Goal: Task Accomplishment & Management: Manage account settings

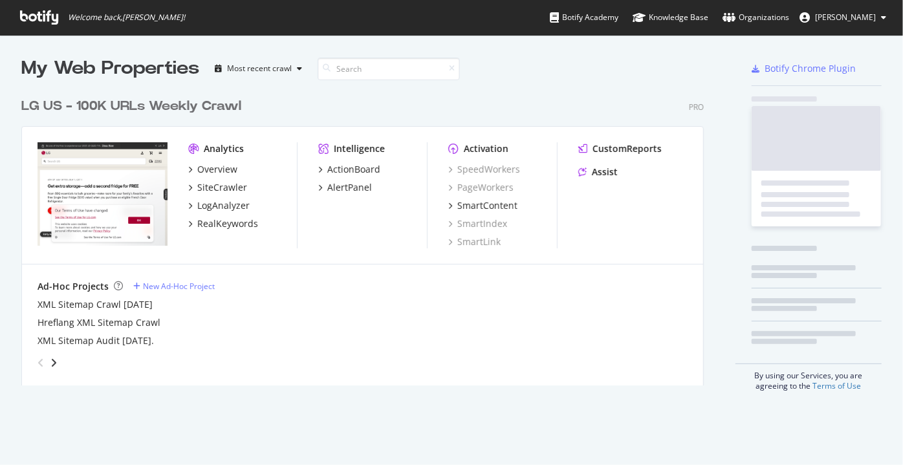
scroll to position [456, 885]
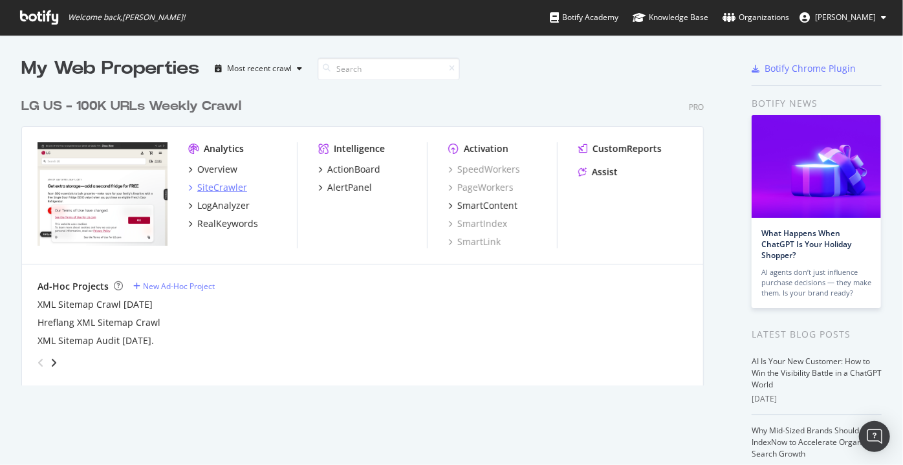
click at [231, 189] on div "SiteCrawler" at bounding box center [222, 187] width 50 height 13
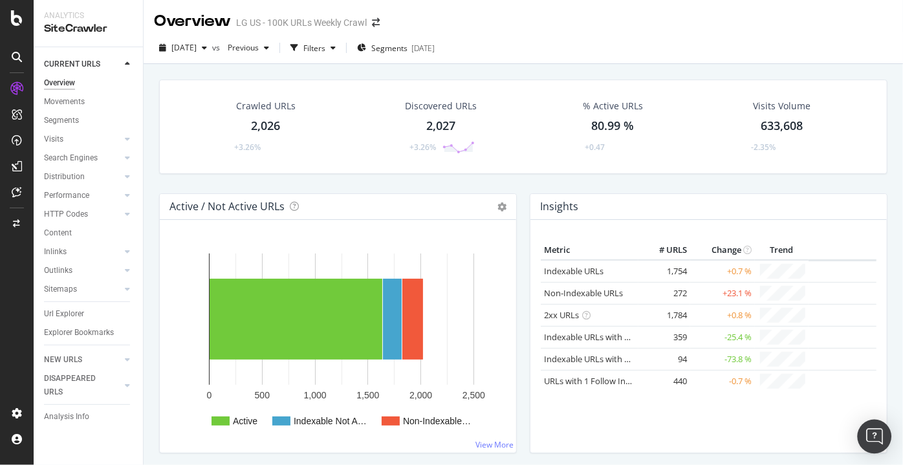
click at [871, 443] on img "Open Intercom Messenger" at bounding box center [874, 436] width 17 height 17
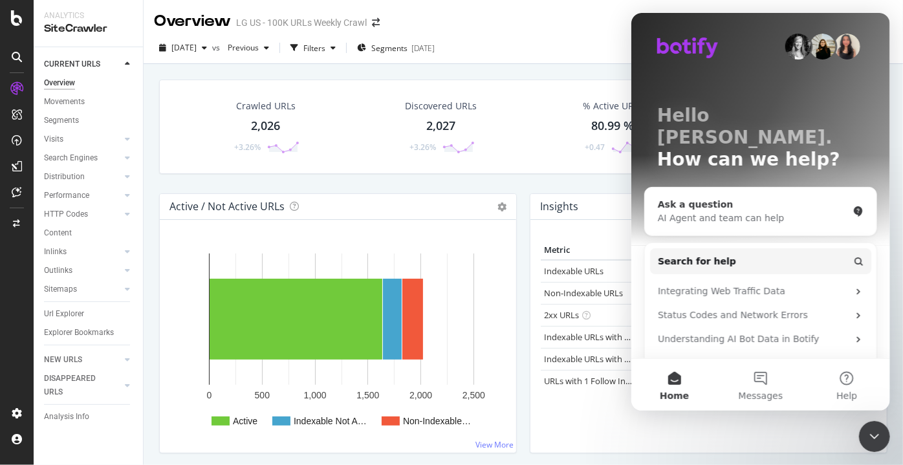
click at [704, 198] on div "Ask a question" at bounding box center [752, 205] width 190 height 14
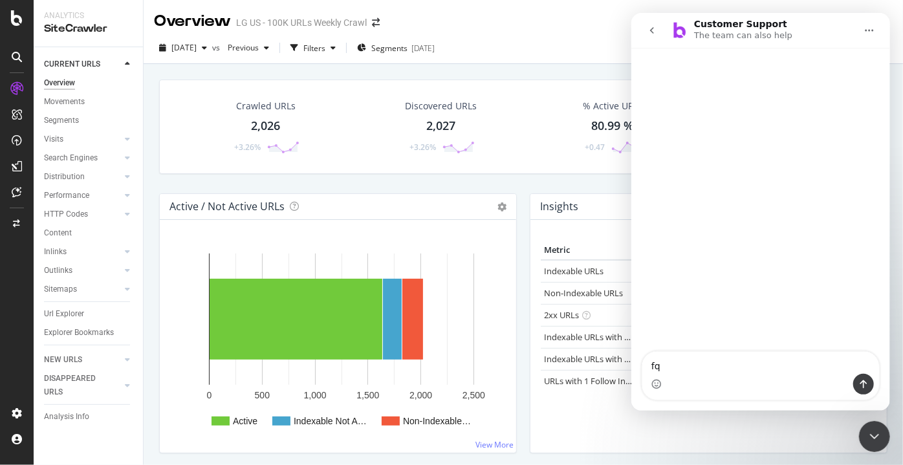
type textarea "f"
type textarea "can a team member pull a report for me?"
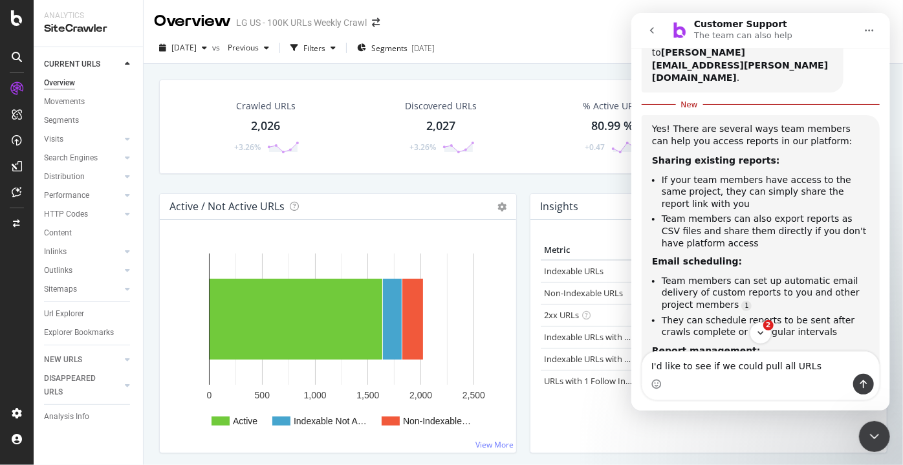
scroll to position [186, 0]
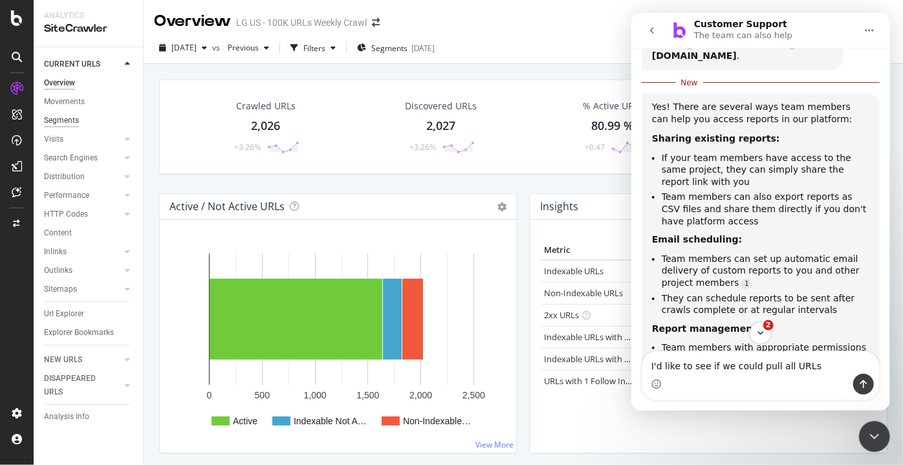
type textarea "I'd like to see if we could pull all URLs"
click at [67, 117] on div "Segments" at bounding box center [61, 121] width 35 height 14
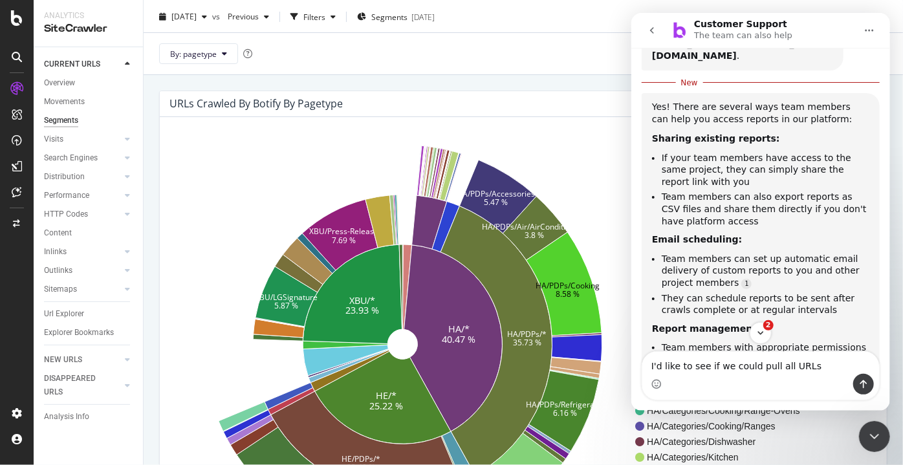
scroll to position [30, 0]
click at [883, 443] on div "Close Intercom Messenger" at bounding box center [873, 435] width 31 height 31
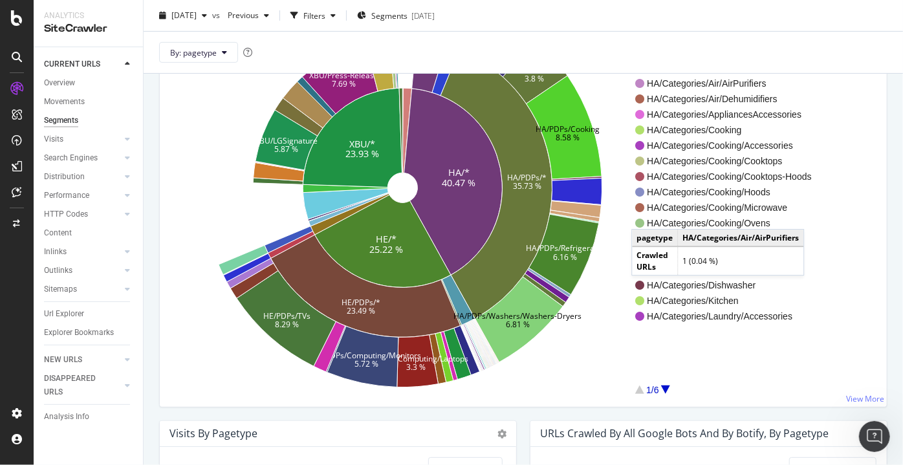
scroll to position [158, 0]
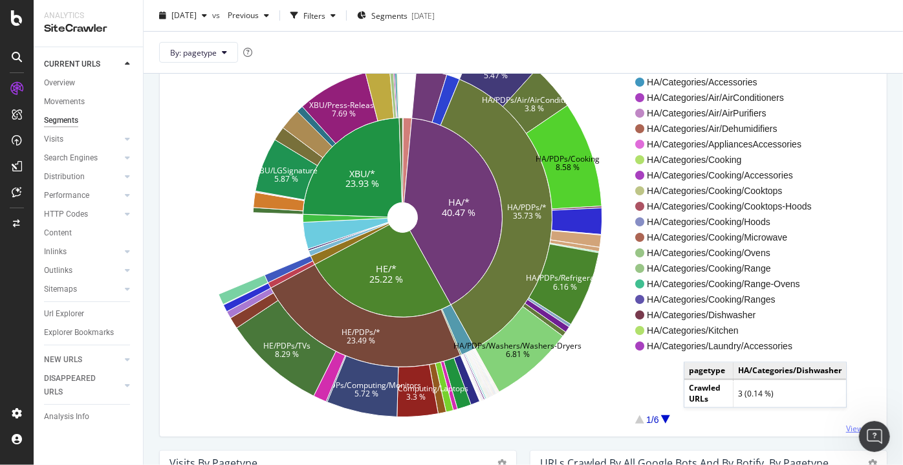
click at [854, 424] on link "View More" at bounding box center [865, 428] width 38 height 11
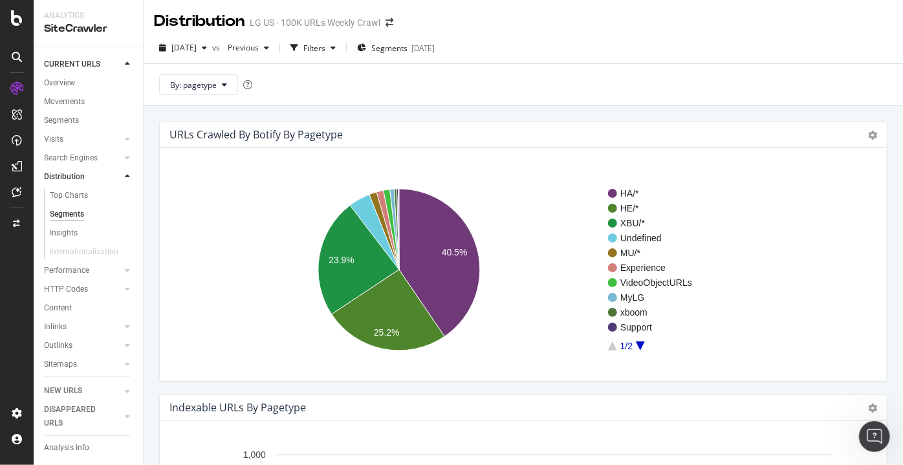
click at [869, 142] on div "URLs Crawled By Botify By pagetype Chart (by Value) Table Expand Export as CSV …" at bounding box center [523, 135] width 727 height 26
click at [868, 136] on icon at bounding box center [872, 135] width 9 height 9
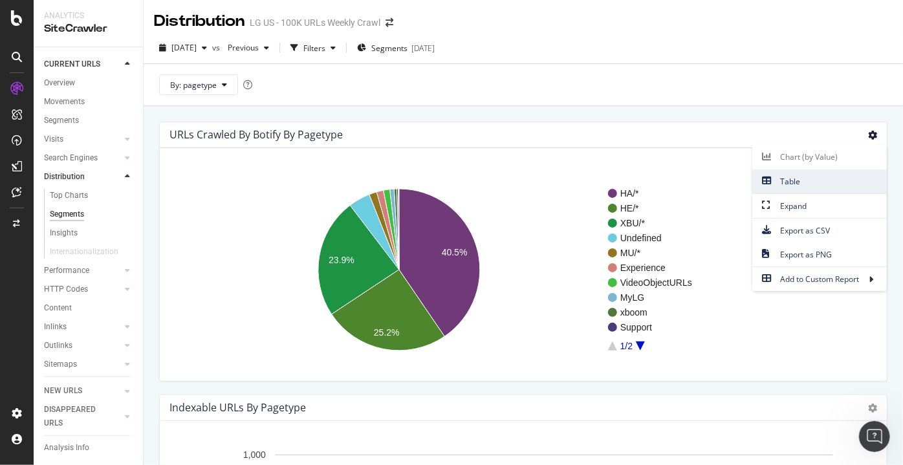
click at [772, 175] on span "Table" at bounding box center [819, 181] width 134 height 17
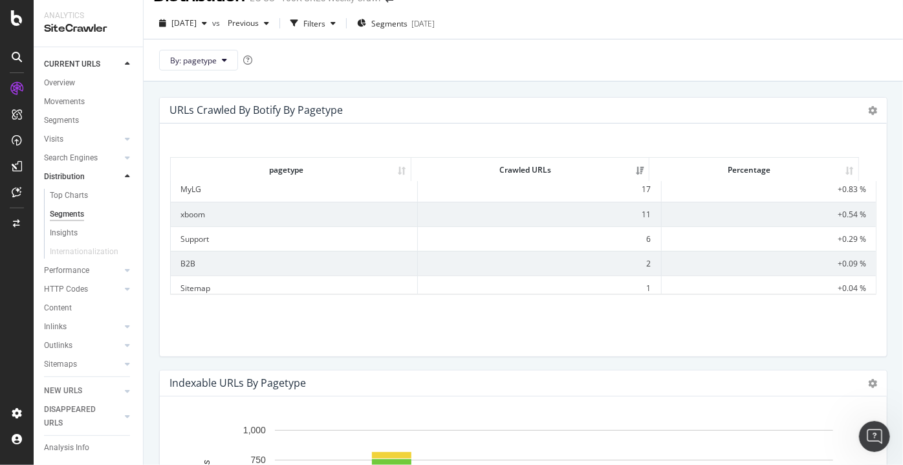
scroll to position [181, 0]
click at [63, 84] on div "Overview" at bounding box center [59, 83] width 31 height 14
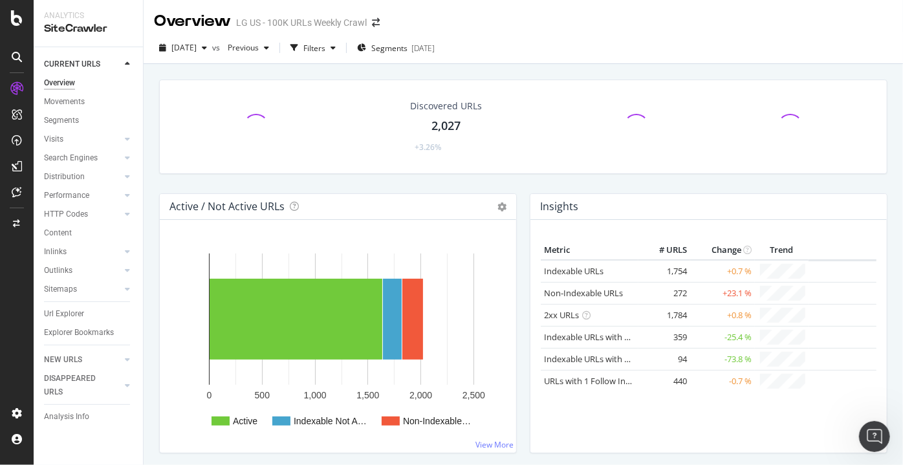
click at [277, 367] on rect "A chart." at bounding box center [341, 318] width 265 height 131
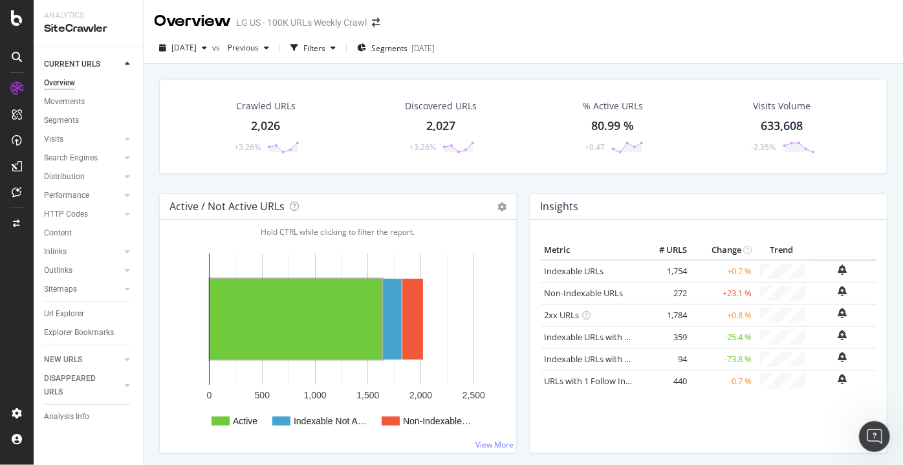
click at [269, 321] on rect "A chart." at bounding box center [296, 319] width 173 height 81
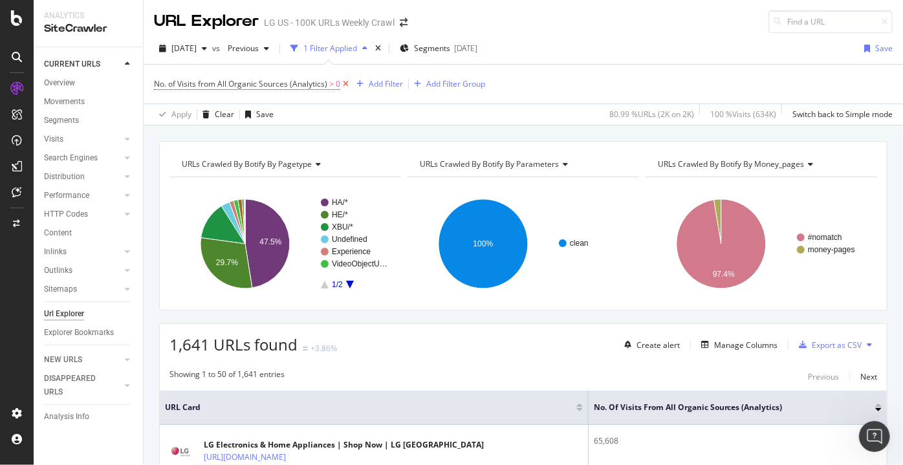
click at [343, 84] on icon at bounding box center [345, 84] width 11 height 13
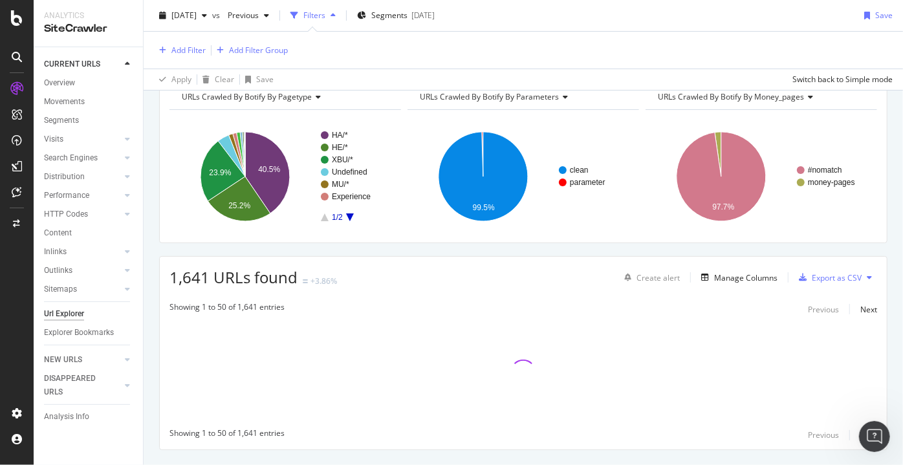
scroll to position [64, 0]
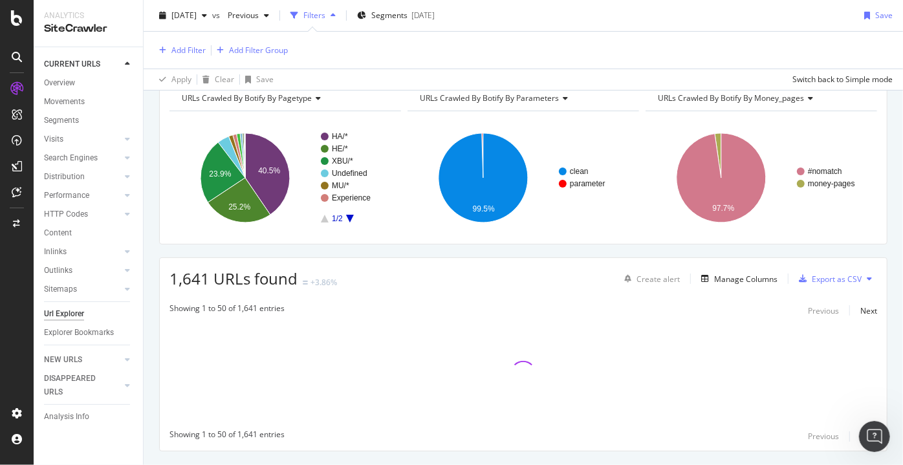
click at [718, 268] on div "Create alert Manage Columns Export as CSV" at bounding box center [748, 279] width 258 height 22
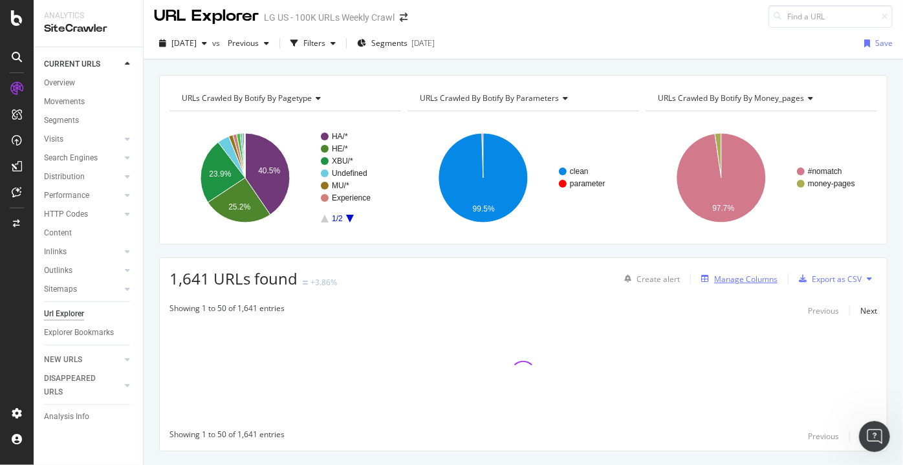
click at [723, 275] on div "Manage Columns" at bounding box center [745, 279] width 63 height 11
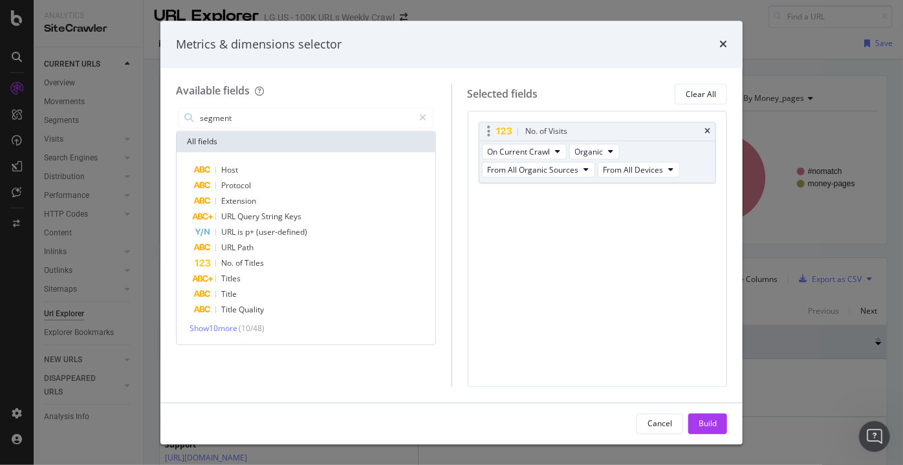
click at [711, 130] on div "No. of Visits" at bounding box center [597, 132] width 237 height 18
click at [705, 131] on icon "times" at bounding box center [707, 132] width 6 height 8
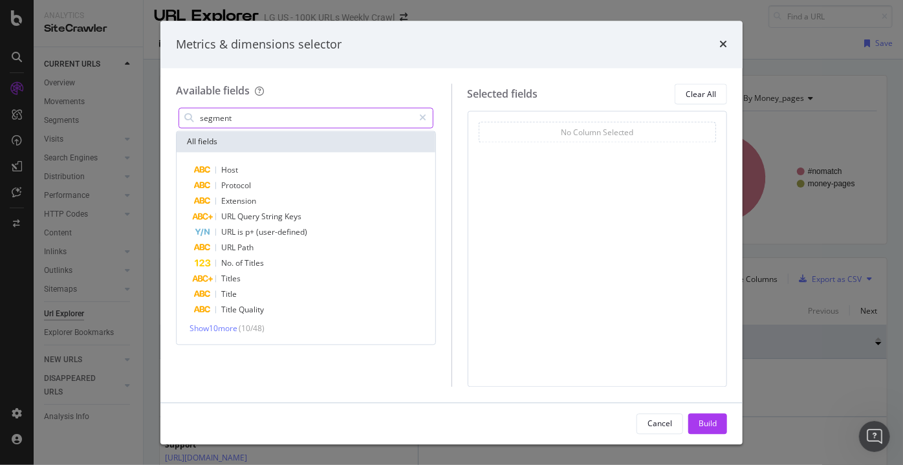
click at [303, 122] on input "segment" at bounding box center [306, 118] width 215 height 19
type input "segment"
click at [424, 121] on icon "modal" at bounding box center [423, 118] width 7 height 9
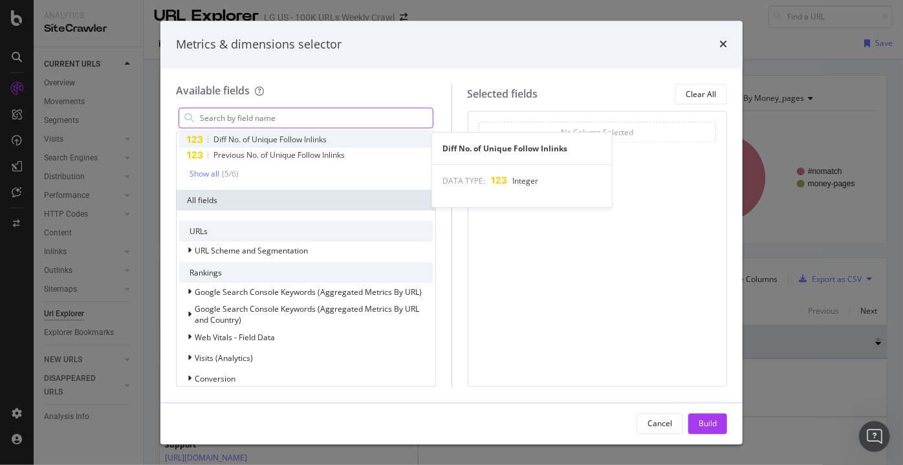
scroll to position [98, 0]
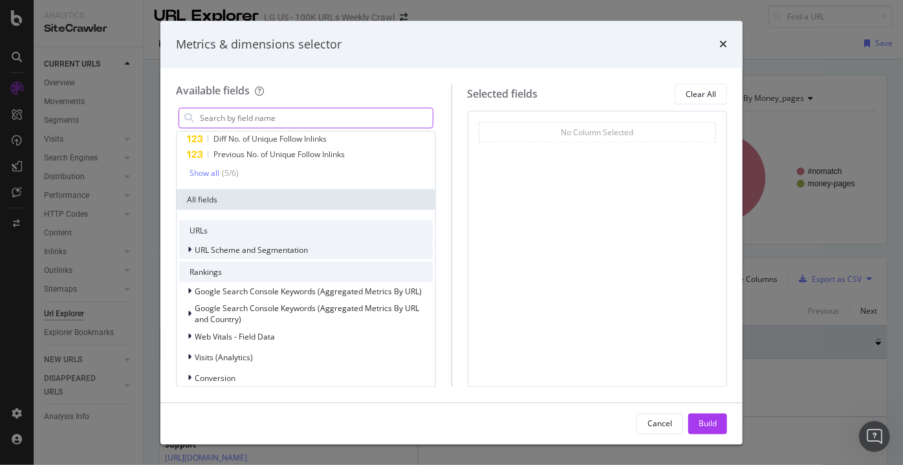
click at [255, 251] on span "URL Scheme and Segmentation" at bounding box center [251, 249] width 113 height 11
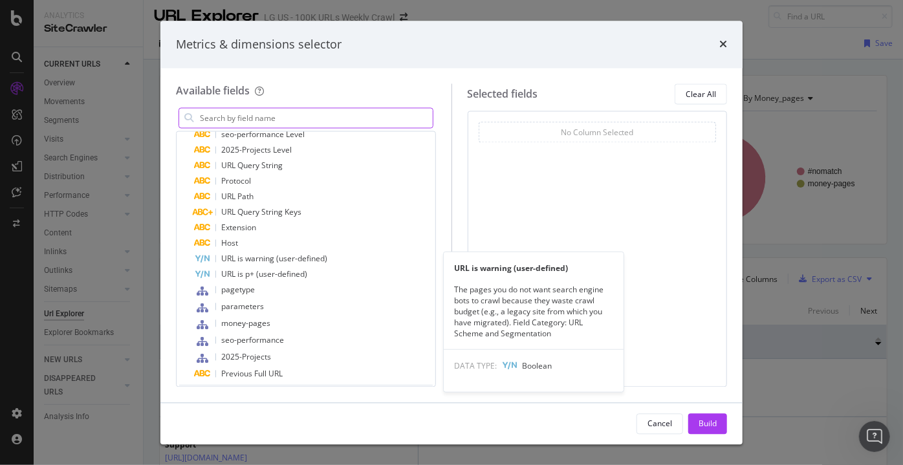
scroll to position [290, 0]
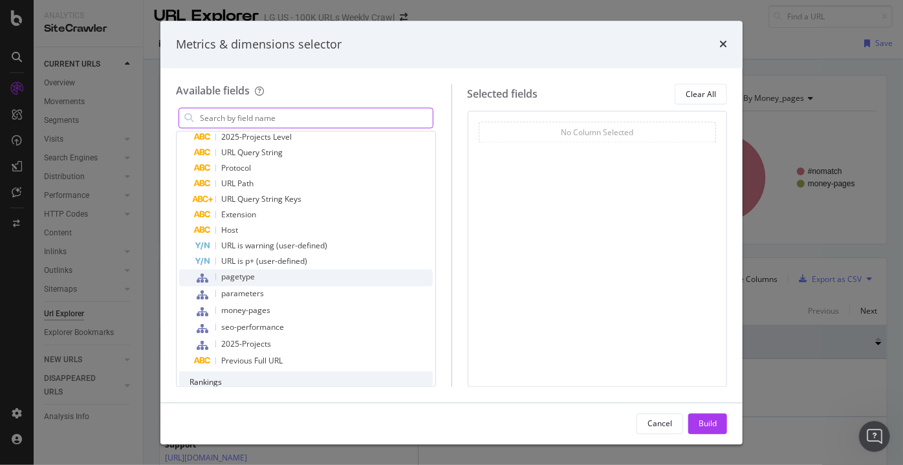
click at [249, 282] on div "pagetype" at bounding box center [314, 278] width 238 height 17
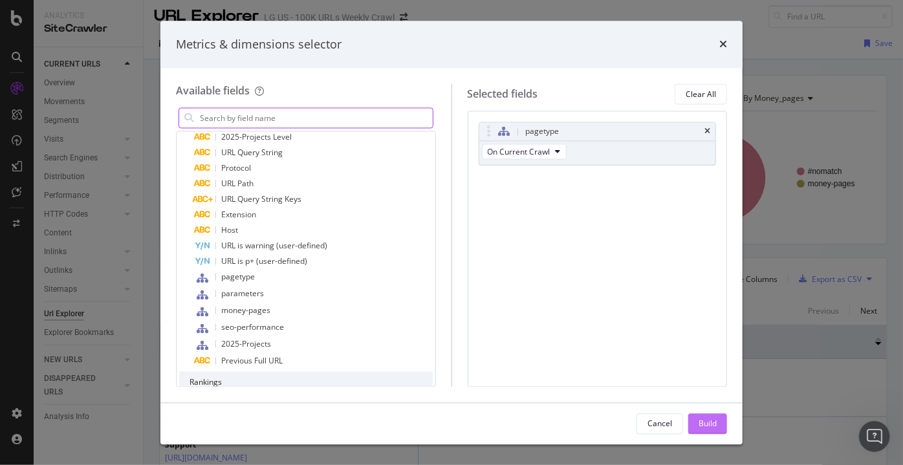
click at [713, 431] on div "Build" at bounding box center [707, 423] width 18 height 19
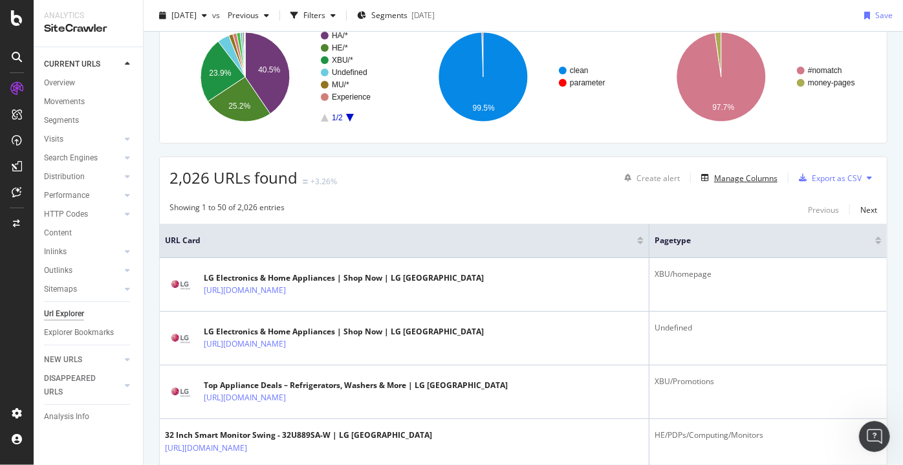
scroll to position [105, 0]
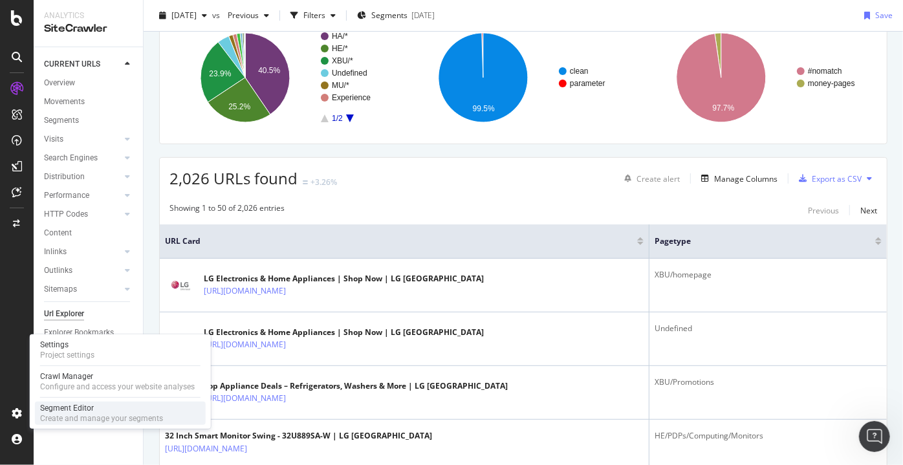
click at [65, 419] on div "Create and manage your segments" at bounding box center [101, 418] width 123 height 10
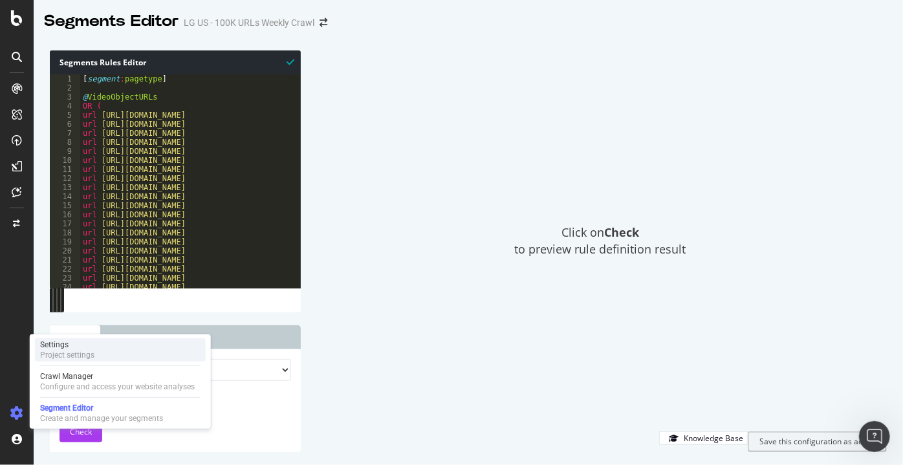
click at [84, 343] on div "Settings" at bounding box center [67, 344] width 54 height 10
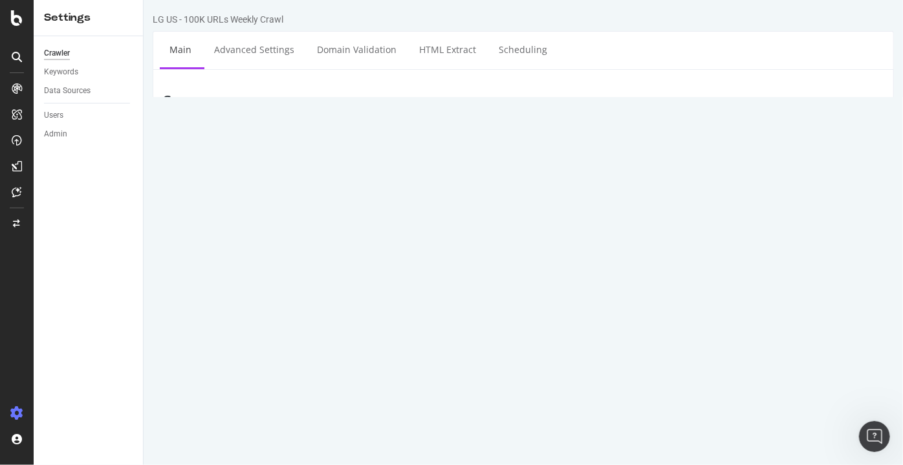
click at [314, 141] on input "LG US - 100K URLs Weekly Crawl" at bounding box center [584, 136] width 597 height 22
click at [130, 149] on div "Crawler Keywords Data Sources Users Admin" at bounding box center [88, 250] width 109 height 429
